Goal: Navigation & Orientation: Find specific page/section

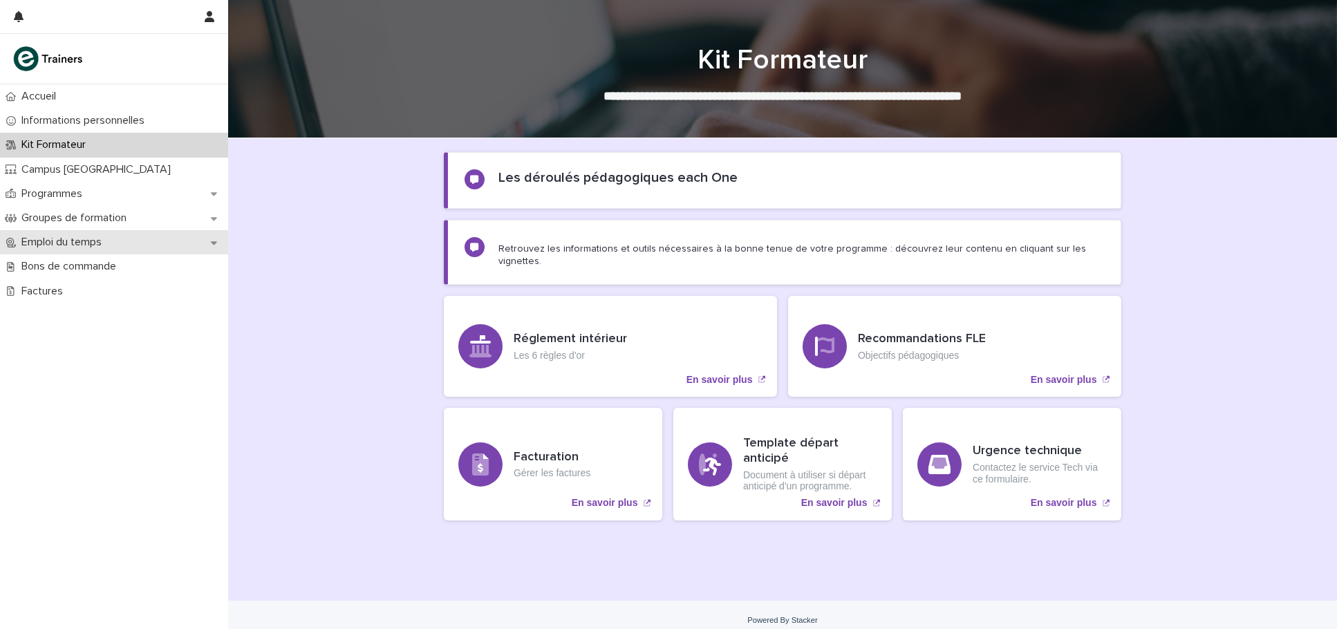
click at [208, 248] on div "Emploi du temps" at bounding box center [114, 242] width 228 height 24
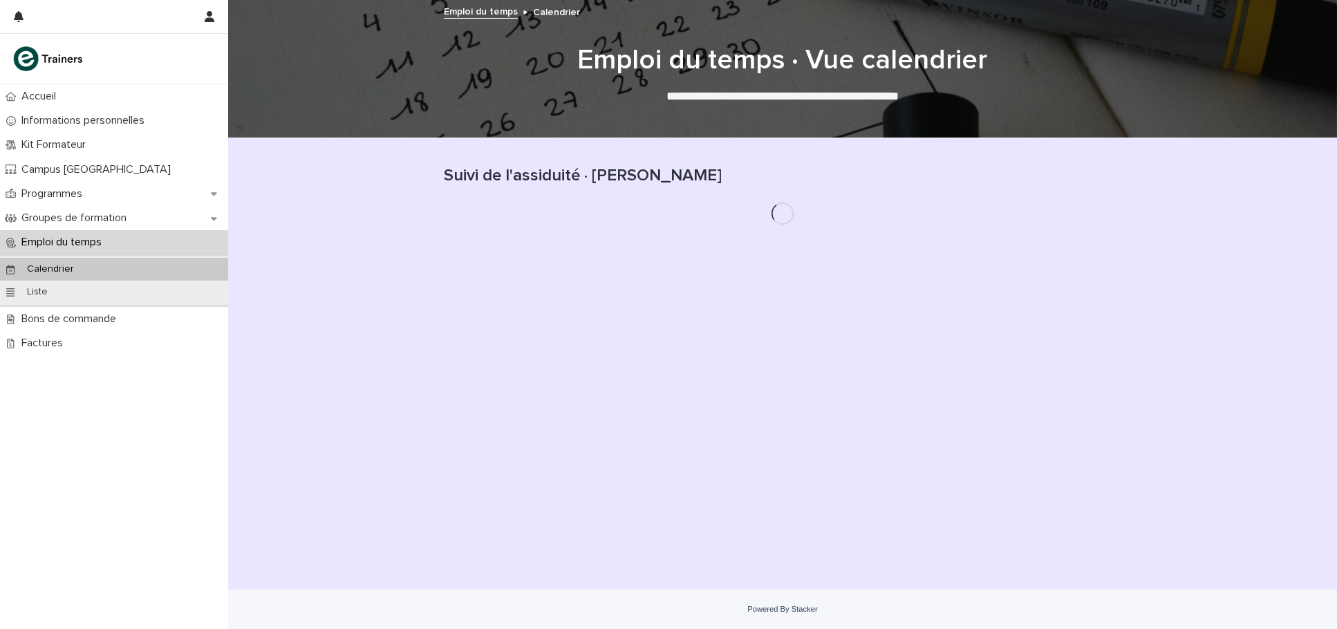
click at [187, 272] on div "Calendrier" at bounding box center [114, 269] width 228 height 23
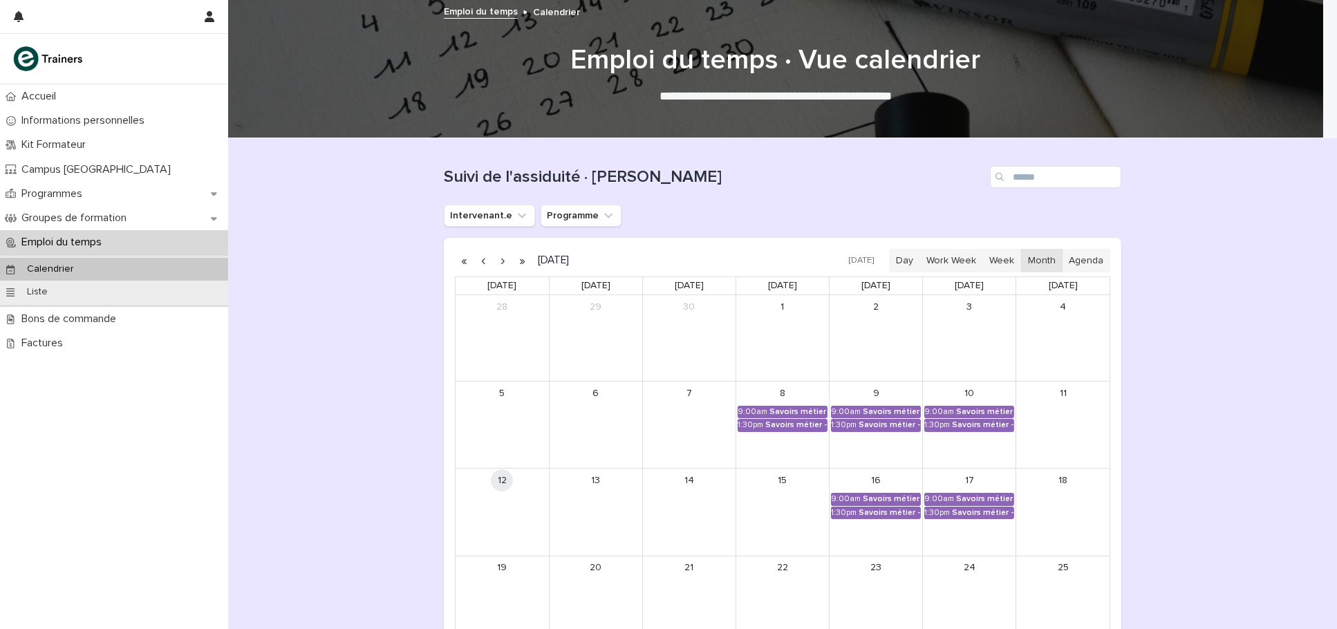
click at [495, 263] on button "button" at bounding box center [503, 261] width 19 height 22
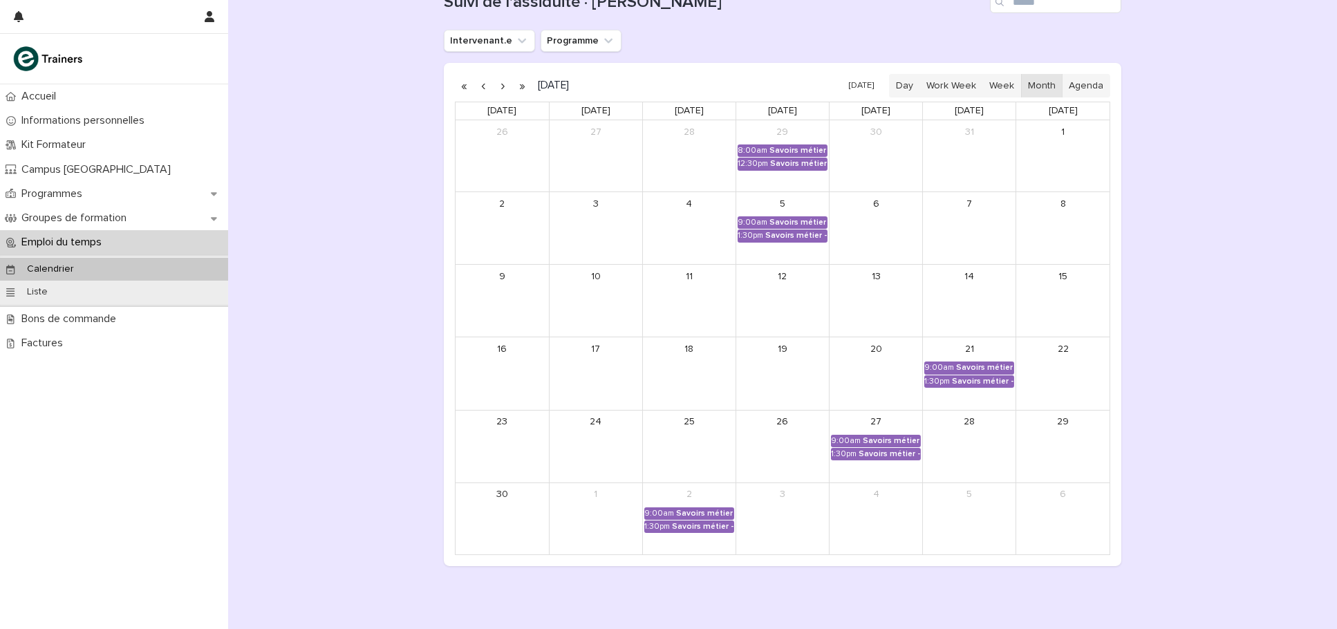
scroll to position [184, 0]
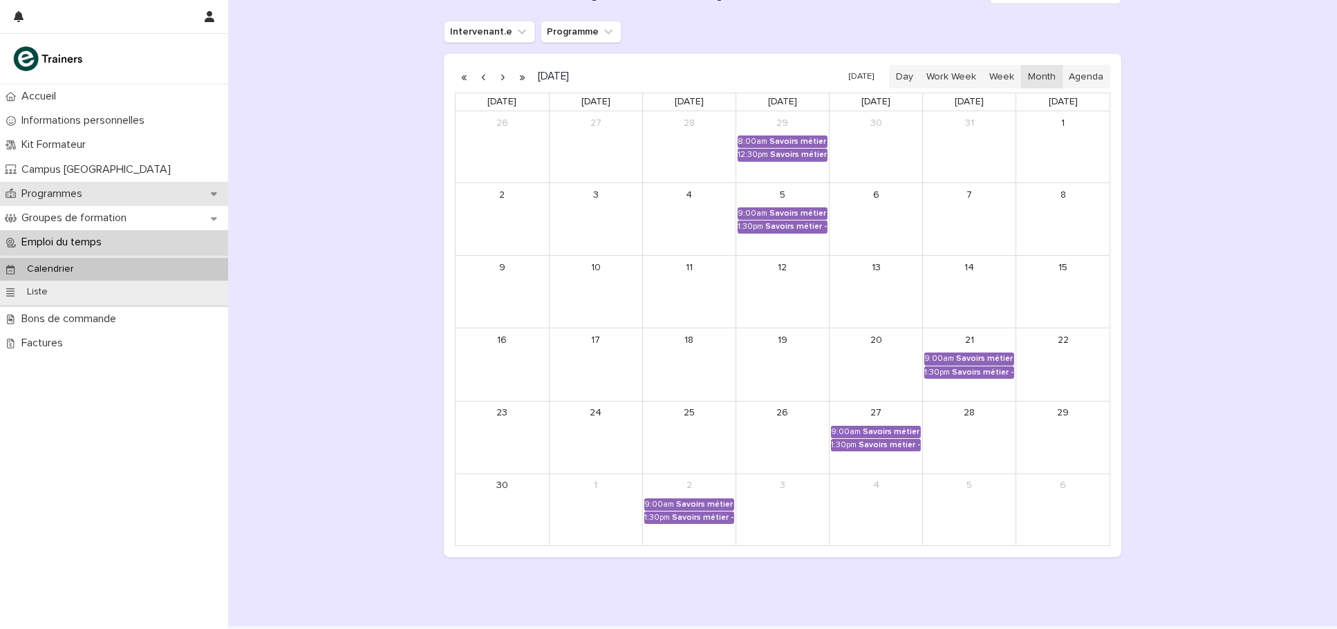
click at [216, 193] on icon at bounding box center [214, 194] width 6 height 10
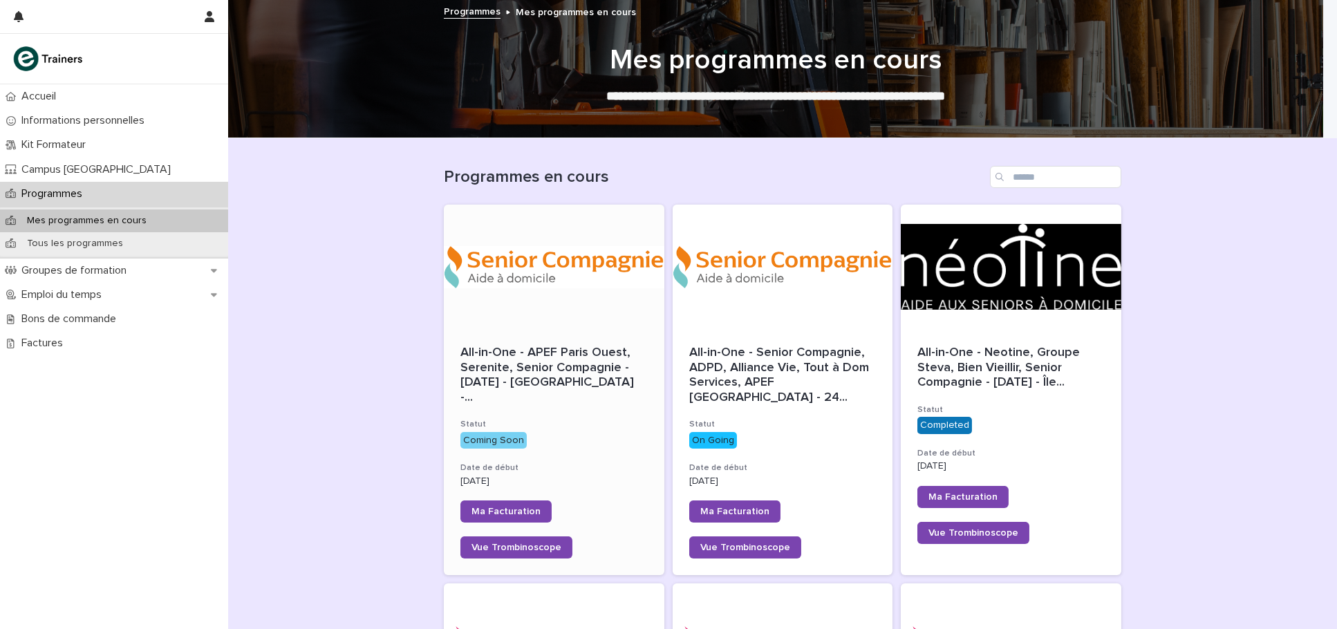
click at [513, 399] on div "All-in-One - APEF Paris Ouest, Serenite, Senior Compagnie - [DATE] - [GEOGRAPHI…" at bounding box center [554, 452] width 221 height 246
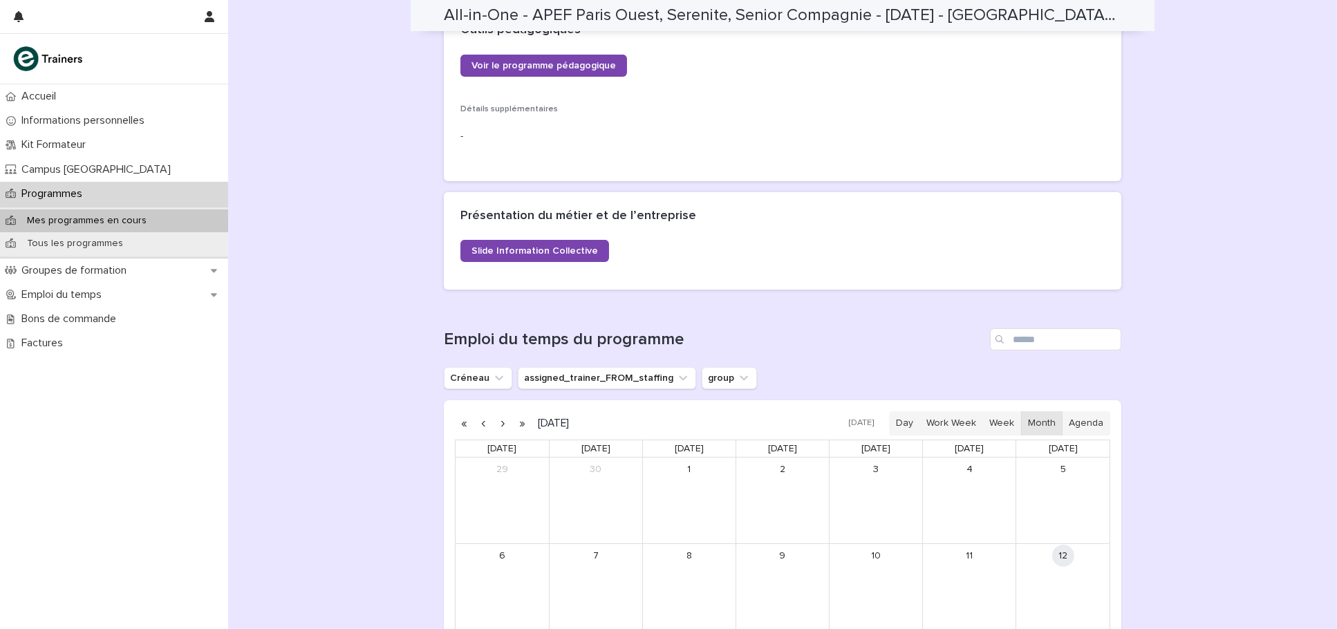
scroll to position [626, 0]
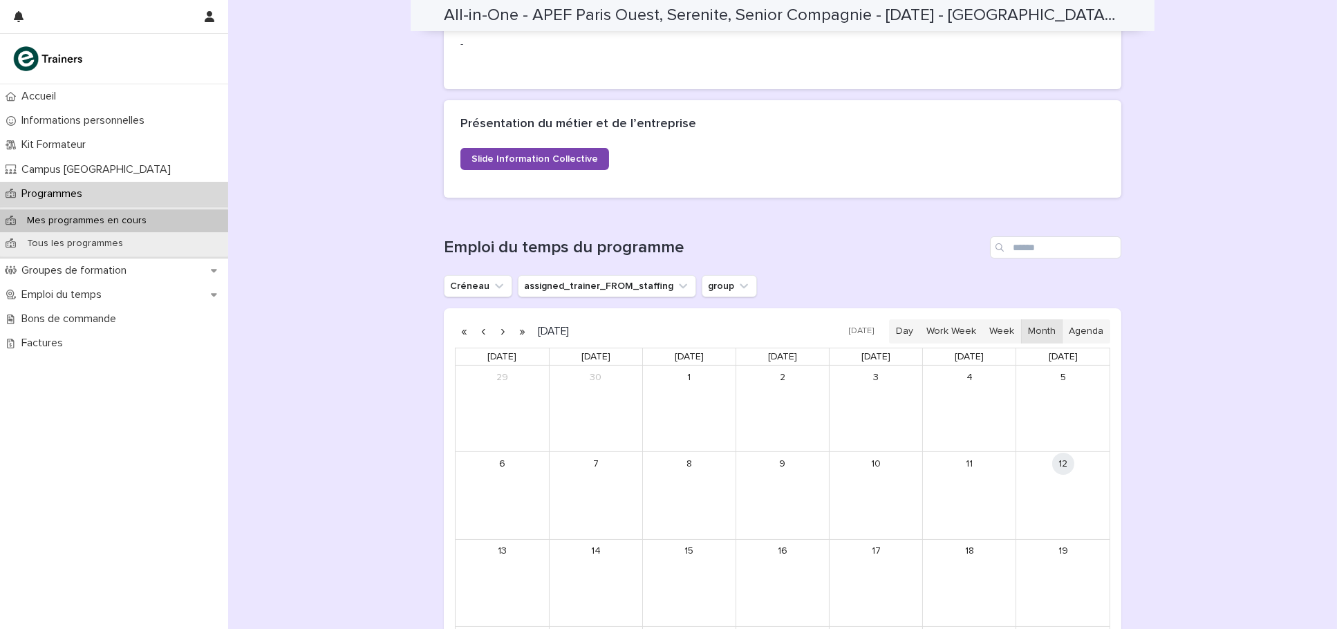
click at [494, 328] on button "button" at bounding box center [503, 331] width 19 height 22
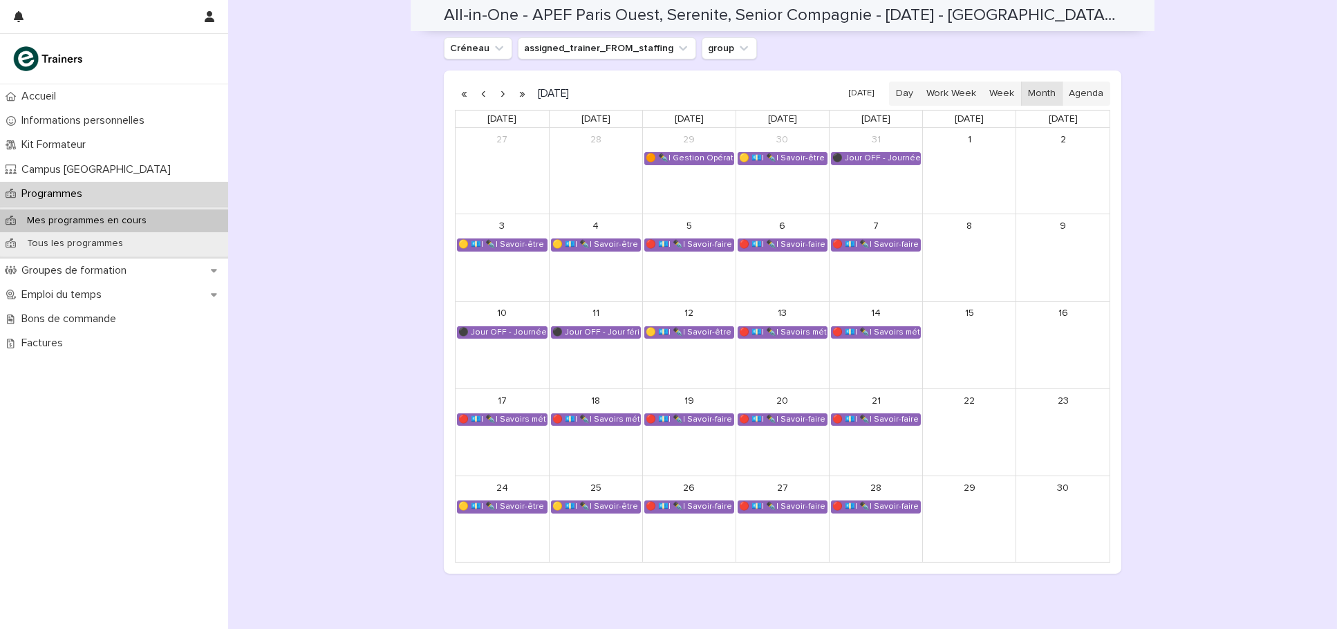
scroll to position [834, 0]
